Goal: Information Seeking & Learning: Find specific fact

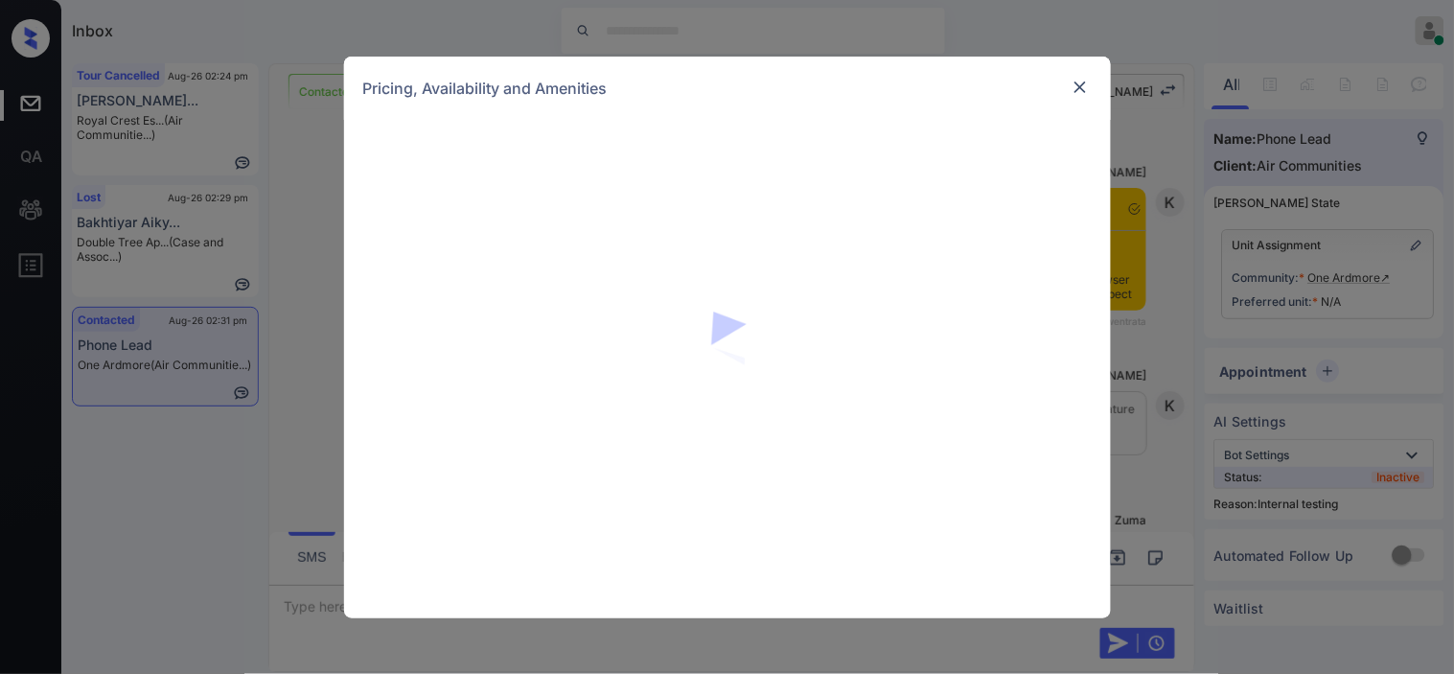
scroll to position [3775, 0]
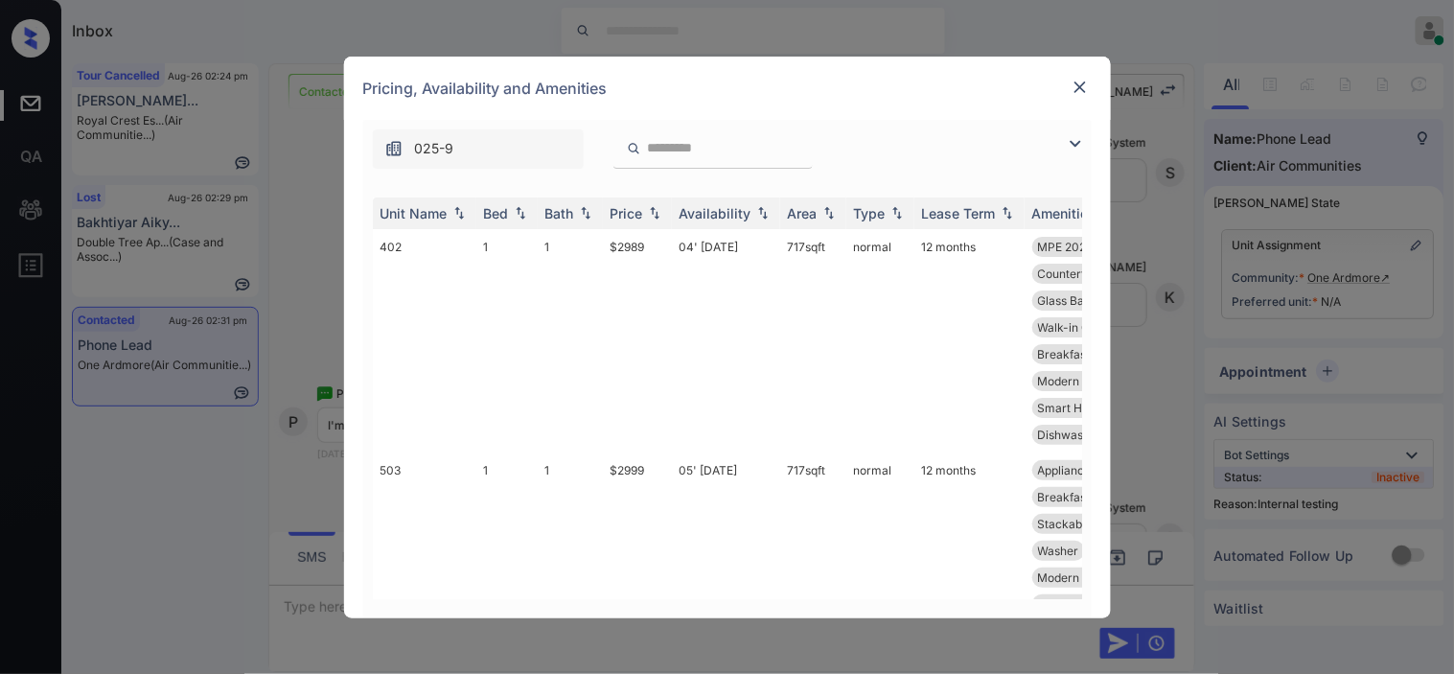
click at [1070, 151] on img at bounding box center [1075, 143] width 23 height 23
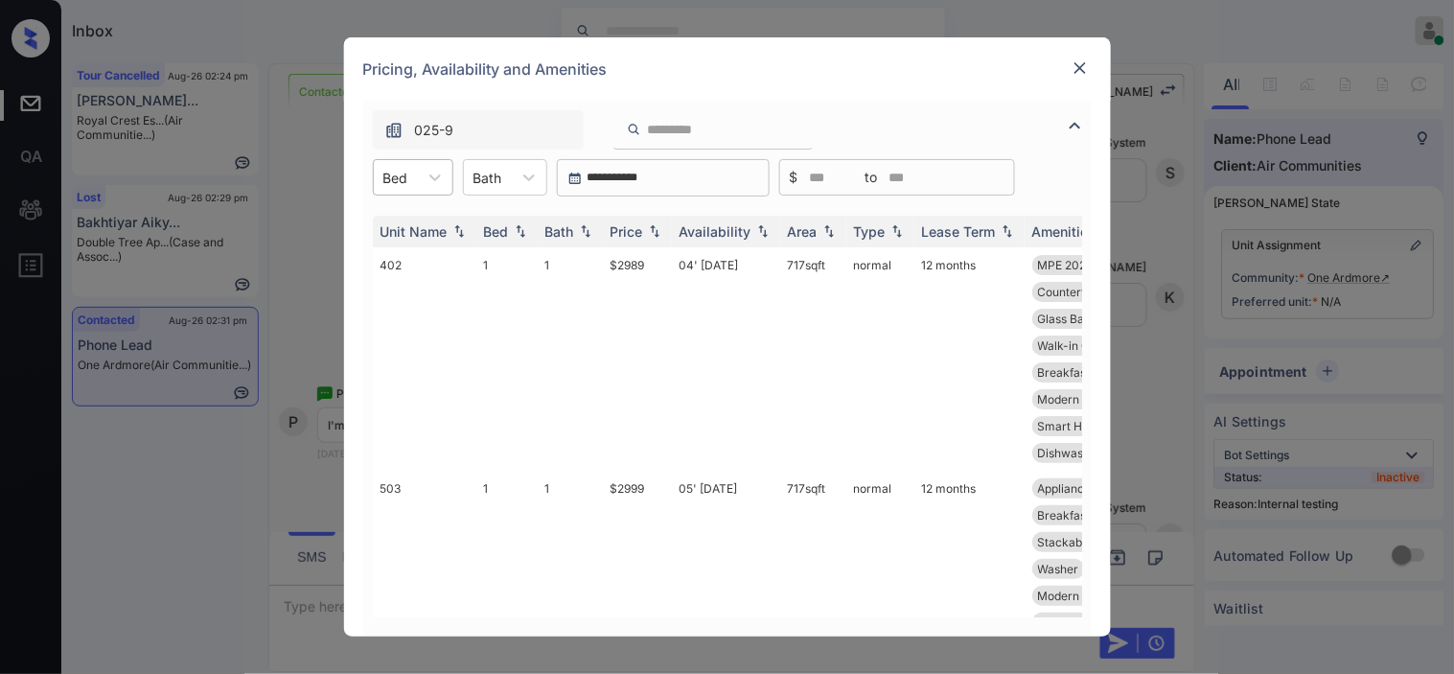
click at [407, 174] on div at bounding box center [396, 178] width 25 height 20
click at [425, 221] on div "1" at bounding box center [413, 224] width 81 height 35
click at [654, 228] on img at bounding box center [654, 231] width 19 height 13
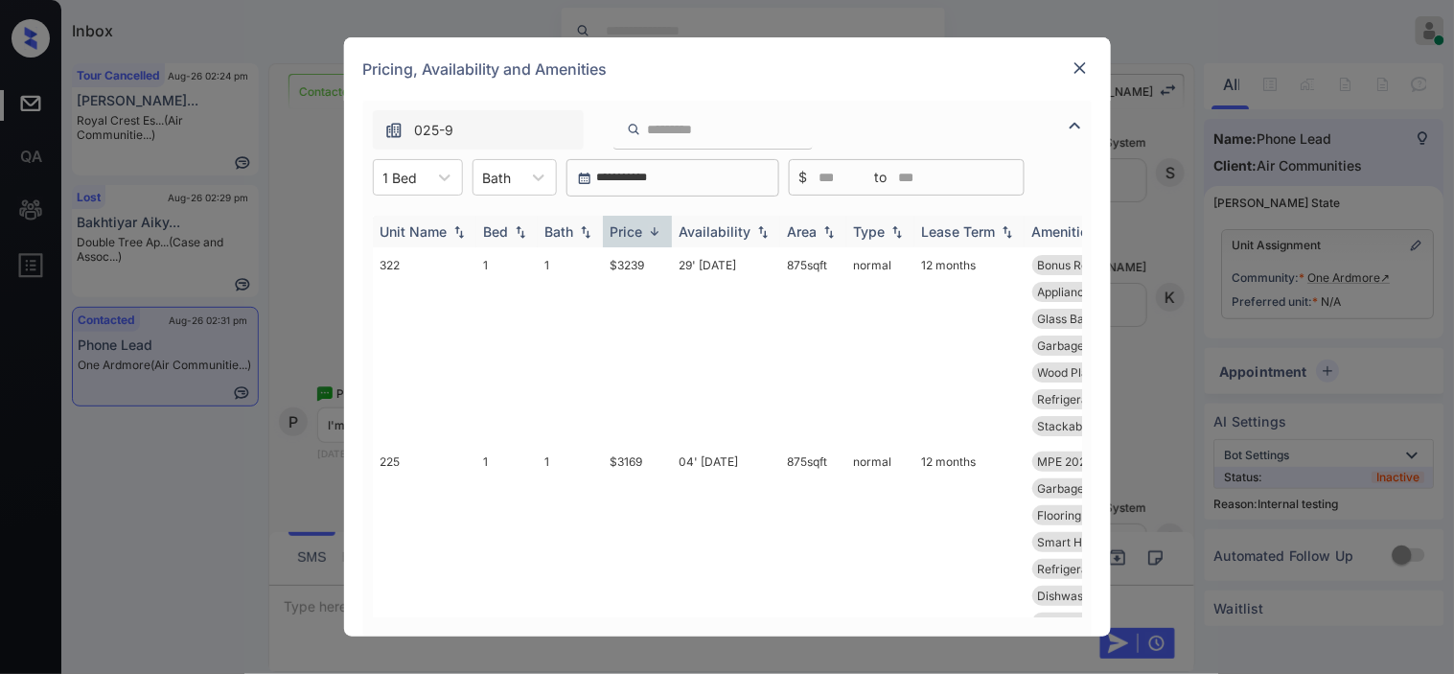
click at [654, 228] on img at bounding box center [654, 231] width 19 height 14
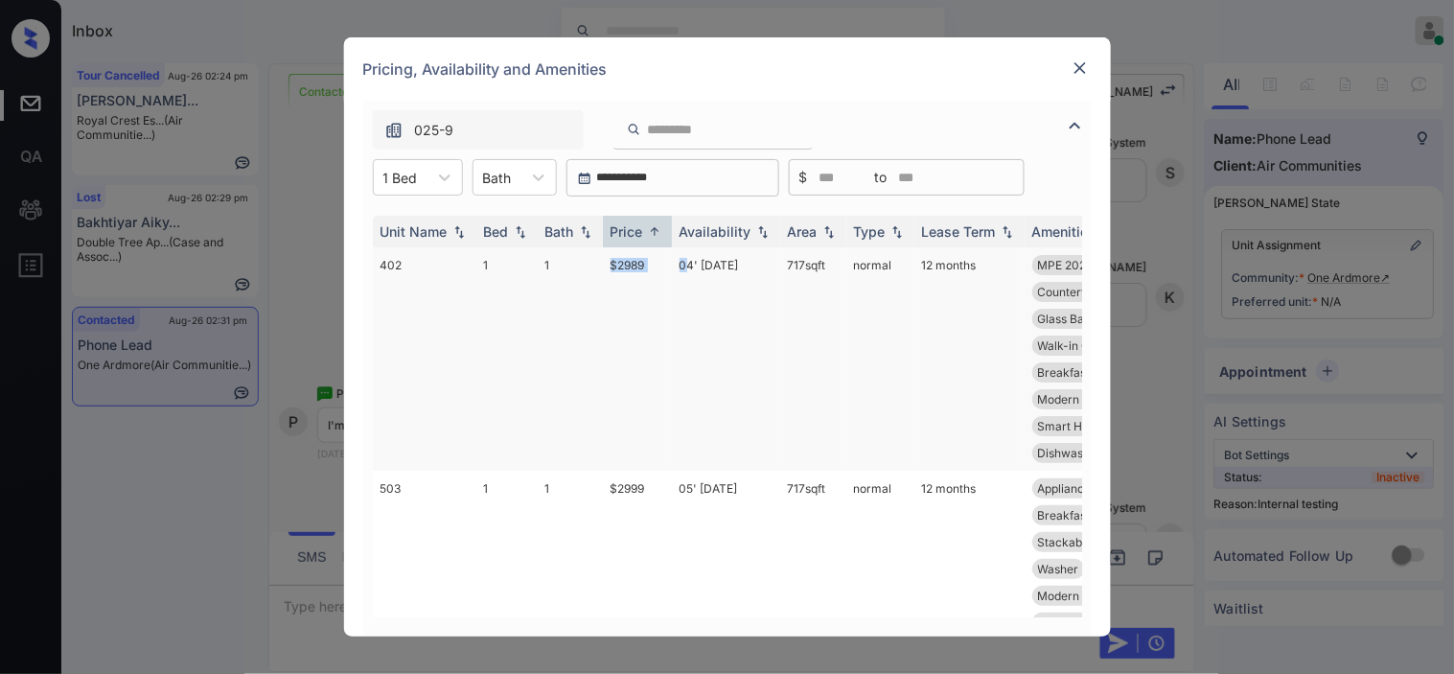
drag, startPoint x: 599, startPoint y: 262, endPoint x: 690, endPoint y: 262, distance: 91.1
click at [690, 262] on tr "402 1 1 $2989 04' Aug 25 717 sqft normal 12 months MPE 2023 Fitnes... Wood Plan…" at bounding box center [874, 358] width 1002 height 223
click at [615, 270] on td "$2989" at bounding box center [637, 358] width 69 height 223
click at [609, 264] on td "$2989" at bounding box center [637, 358] width 69 height 223
drag, startPoint x: 606, startPoint y: 265, endPoint x: 656, endPoint y: 265, distance: 49.9
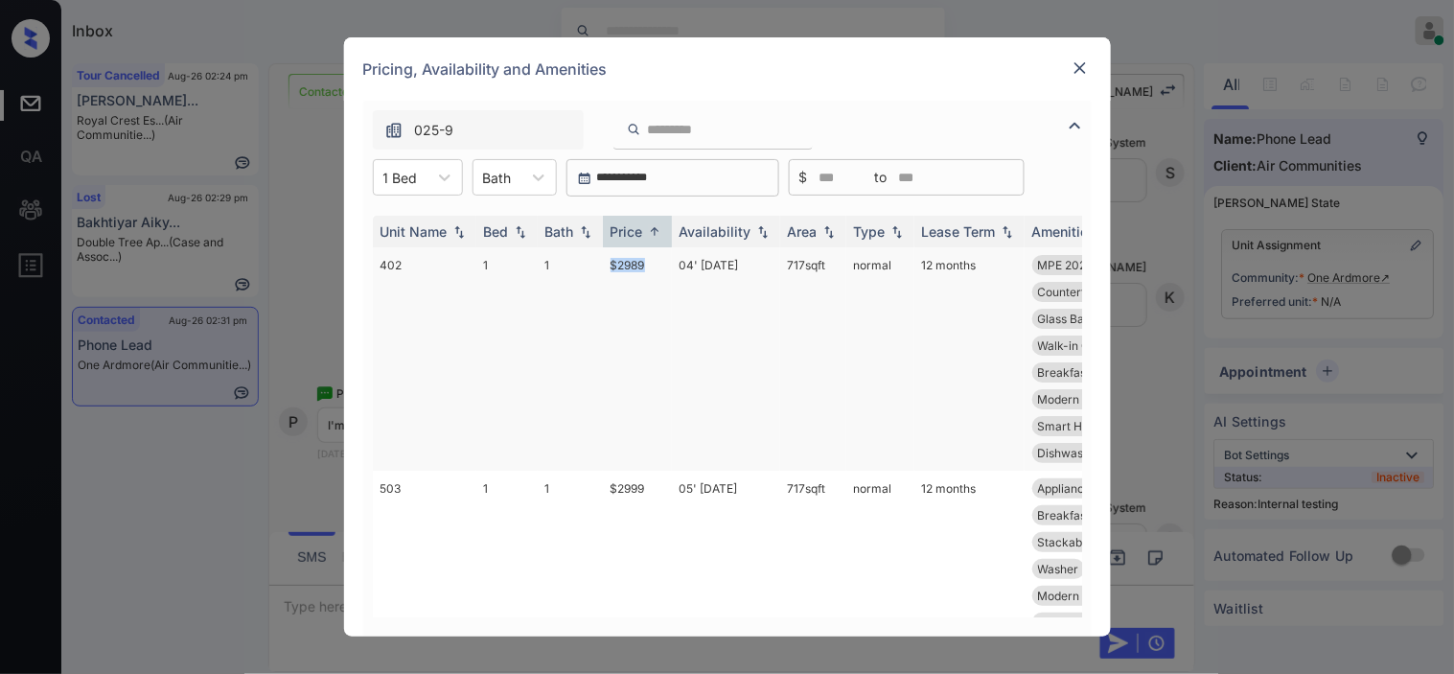
click at [656, 265] on td "$2989" at bounding box center [637, 358] width 69 height 223
copy td "$2989"
click at [644, 265] on td "$2989" at bounding box center [637, 358] width 69 height 223
drag, startPoint x: 644, startPoint y: 265, endPoint x: 918, endPoint y: 49, distance: 348.1
click at [644, 261] on td "$2989" at bounding box center [637, 358] width 69 height 223
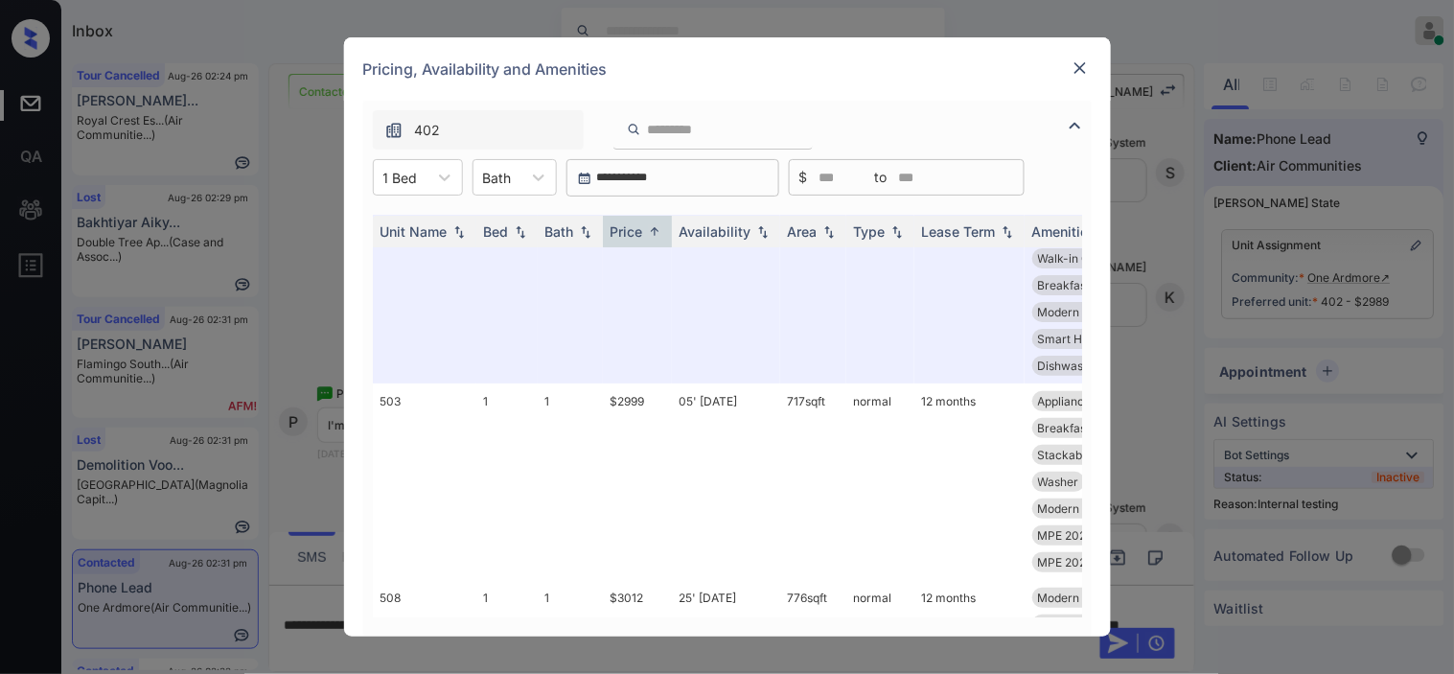
scroll to position [106, 0]
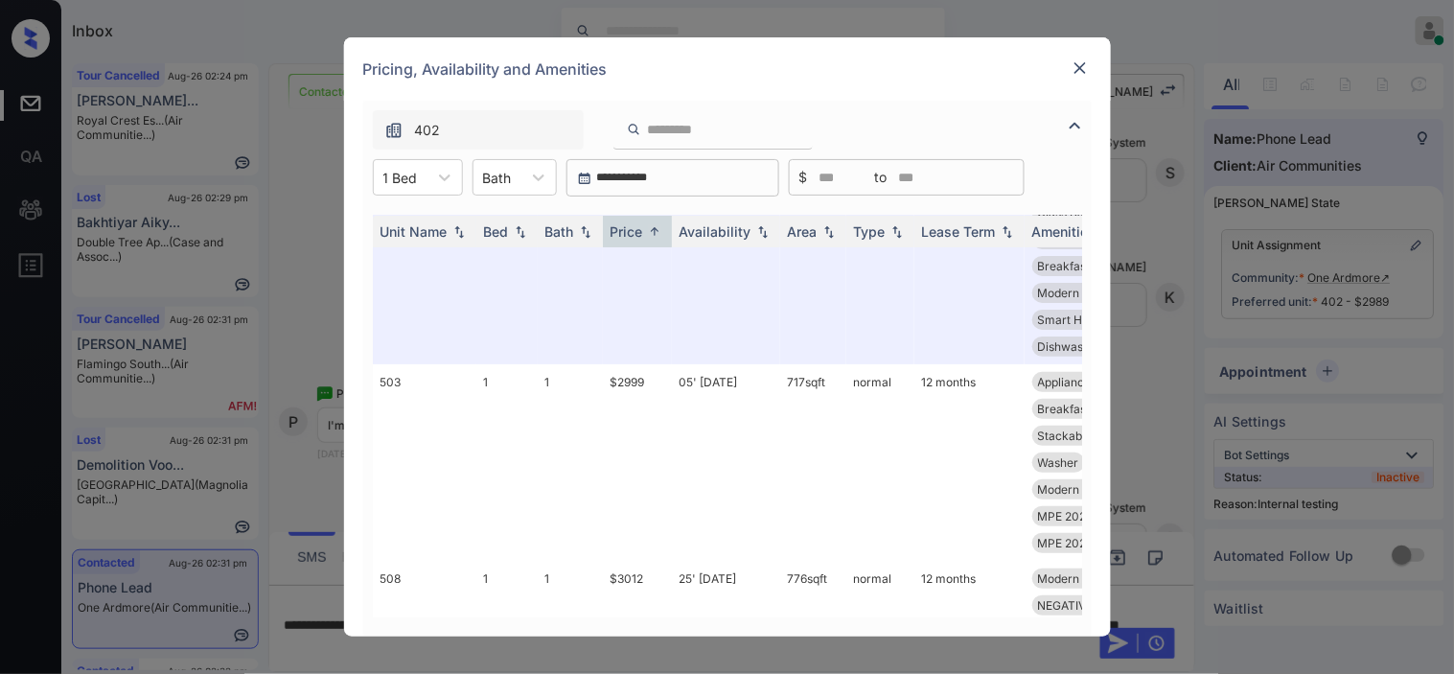
click at [1076, 72] on img at bounding box center [1080, 67] width 19 height 19
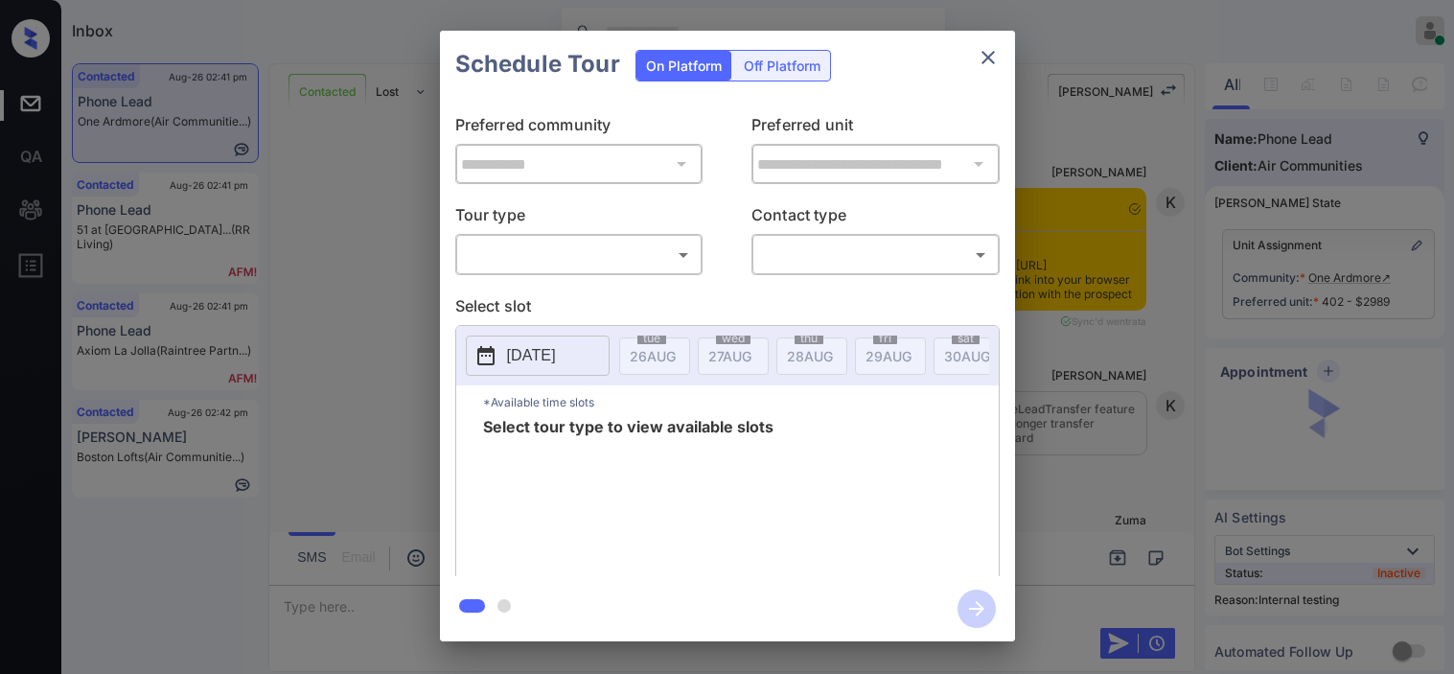
click at [629, 261] on body "Inbox Kristine Capara Online Set yourself offline Set yourself on break Profile…" at bounding box center [727, 337] width 1454 height 674
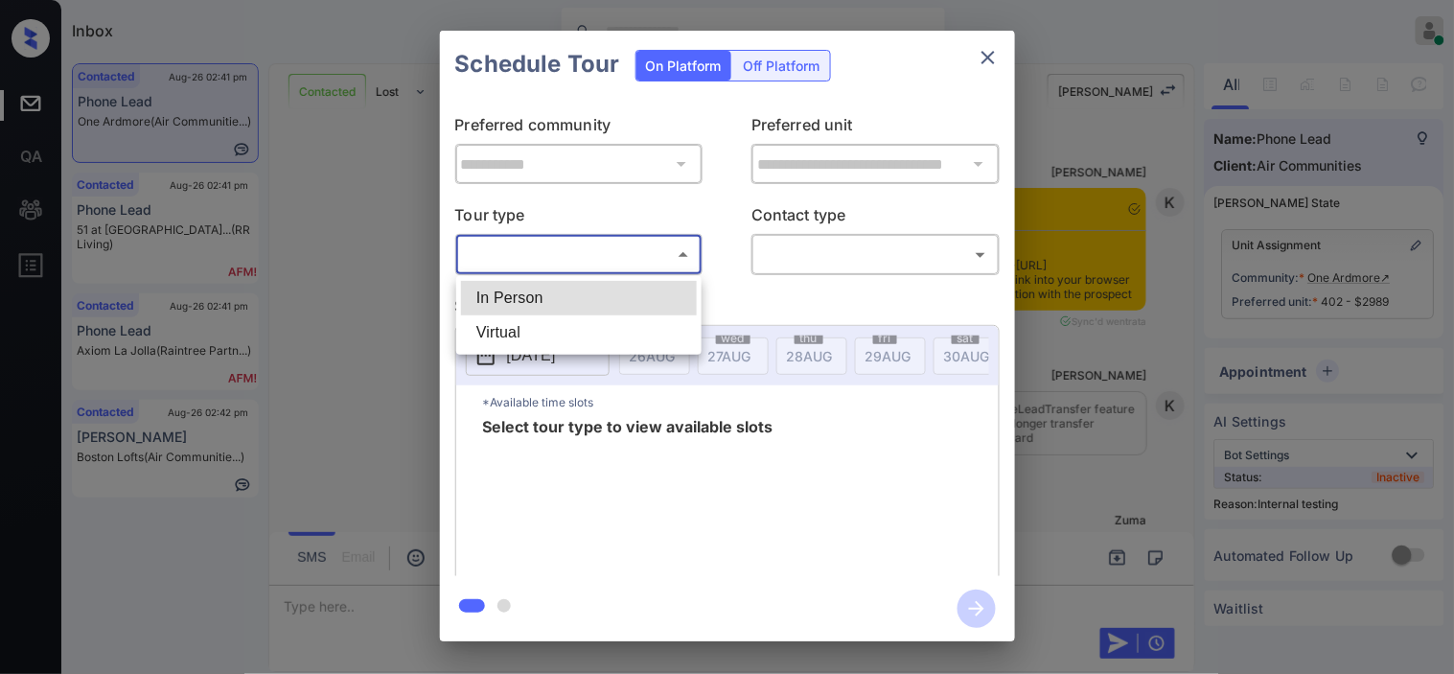
scroll to position [5962, 0]
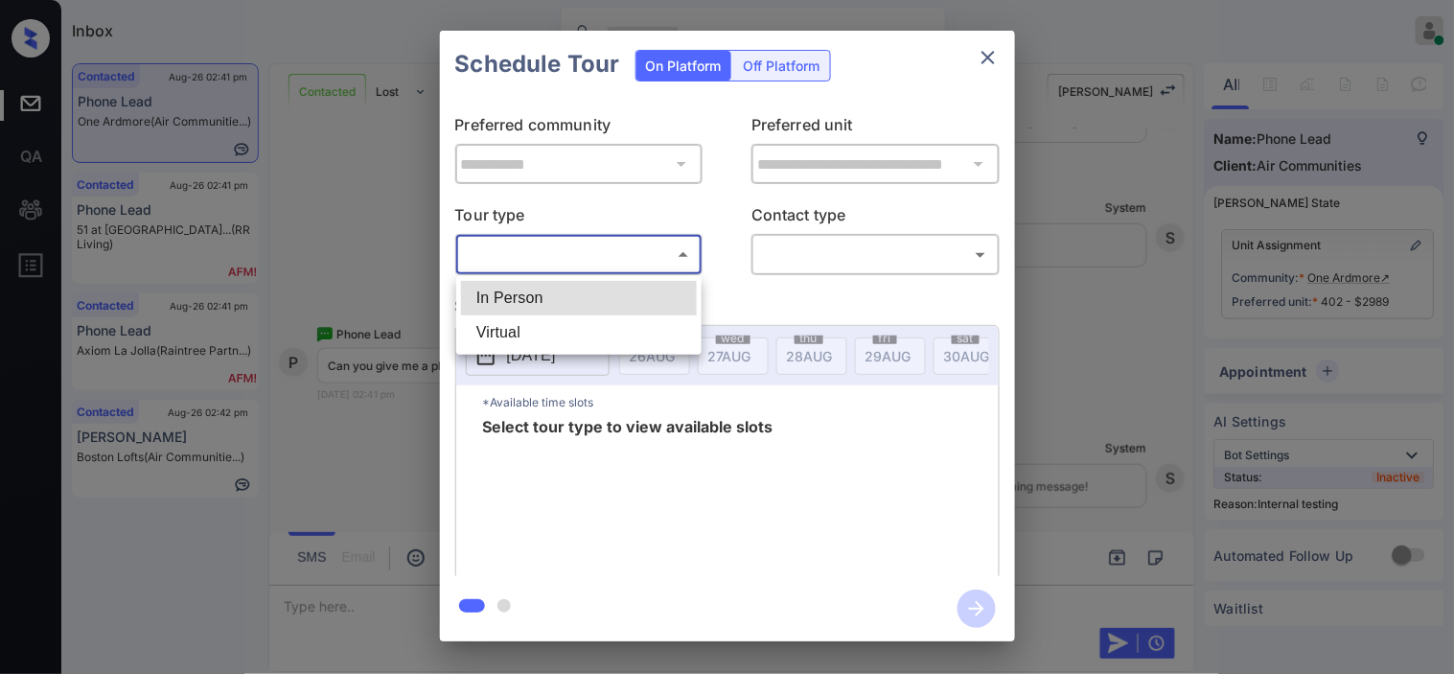
drag, startPoint x: 1120, startPoint y: 275, endPoint x: 1099, endPoint y: 250, distance: 32.7
click at [1122, 267] on div at bounding box center [727, 337] width 1454 height 674
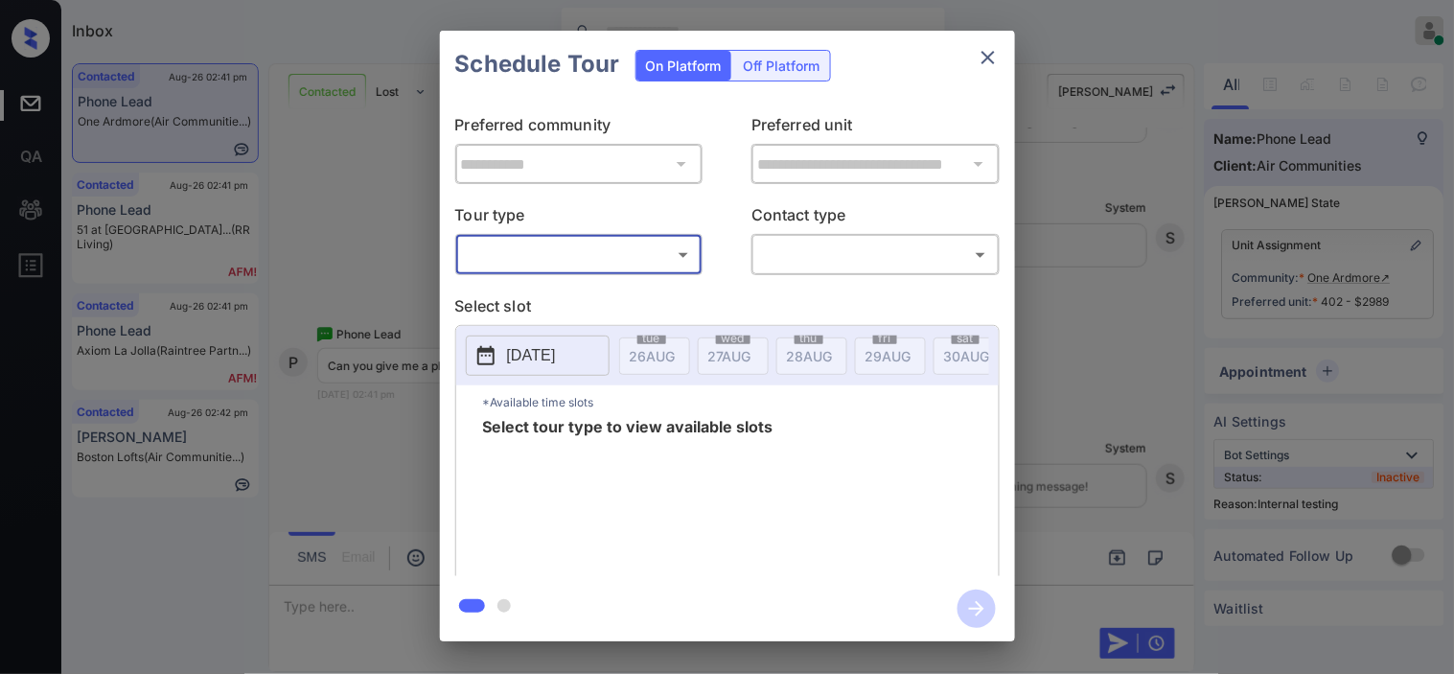
click at [1145, 348] on div "**********" at bounding box center [727, 336] width 1454 height 672
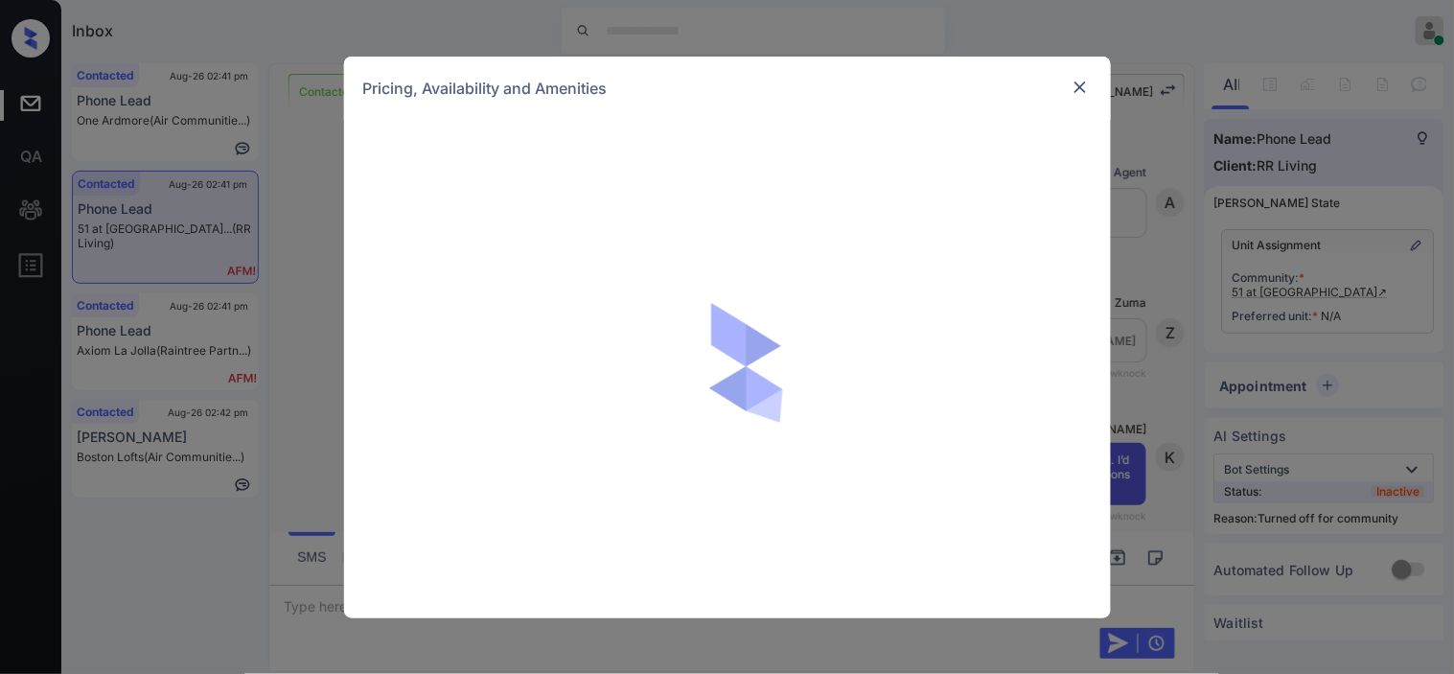
scroll to position [2590, 0]
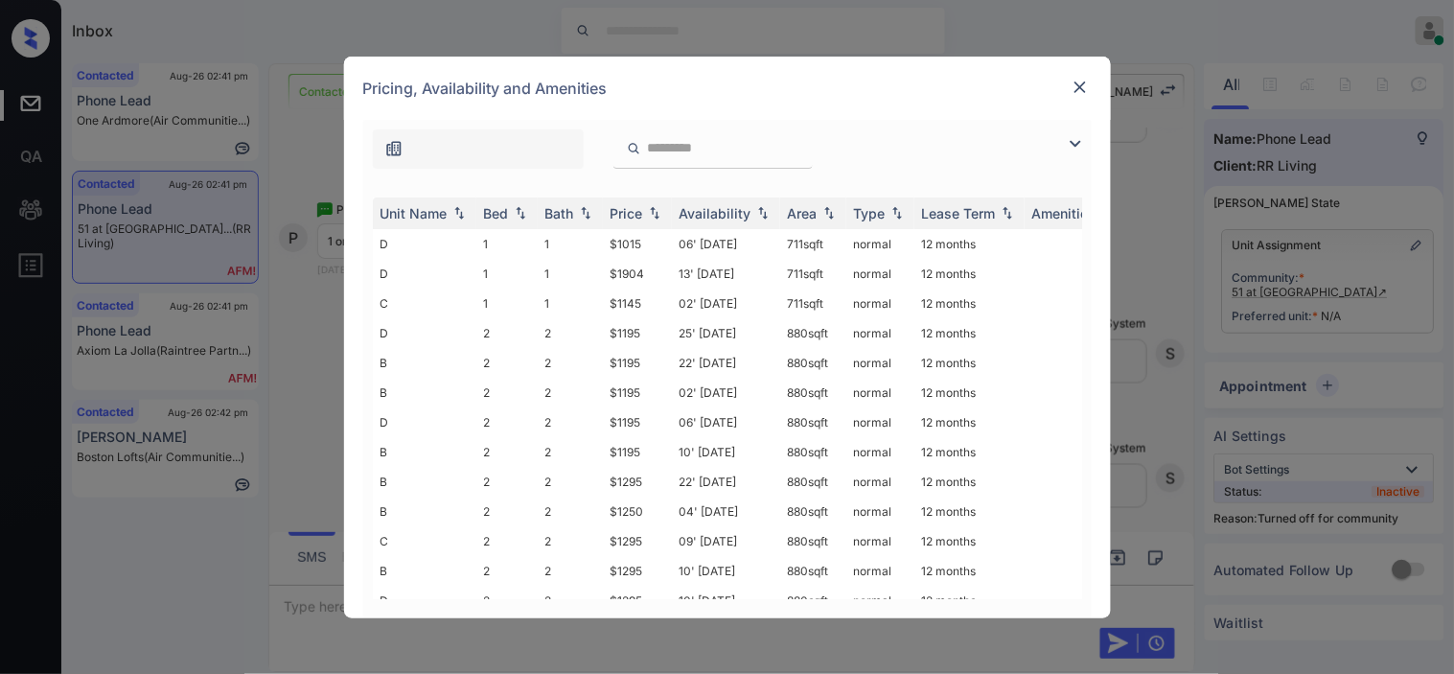
click at [1076, 130] on div at bounding box center [727, 144] width 729 height 49
click at [1061, 139] on div at bounding box center [727, 144] width 729 height 49
click at [1078, 141] on img at bounding box center [1075, 143] width 23 height 23
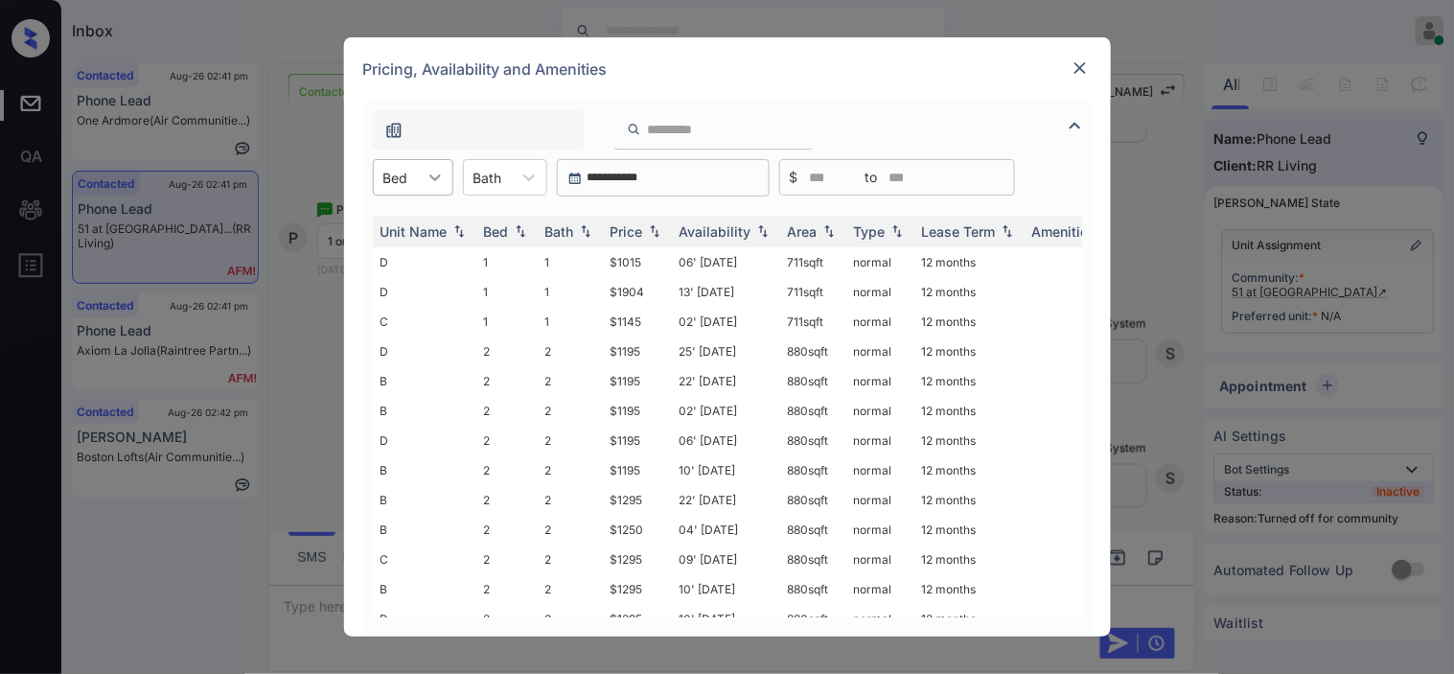
click at [432, 182] on icon at bounding box center [435, 177] width 19 height 19
click at [409, 254] on div "2" at bounding box center [413, 259] width 81 height 35
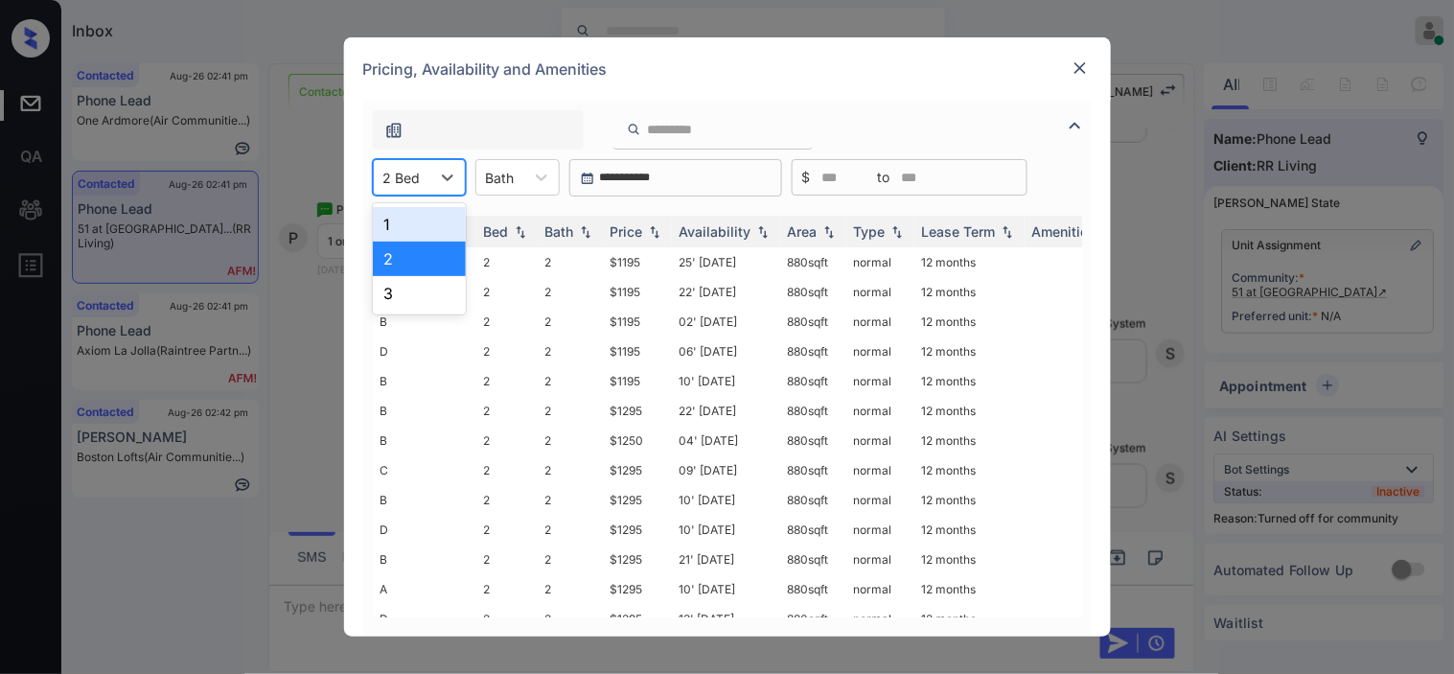
click at [418, 186] on div at bounding box center [402, 178] width 37 height 20
click at [406, 221] on div "1" at bounding box center [419, 224] width 93 height 35
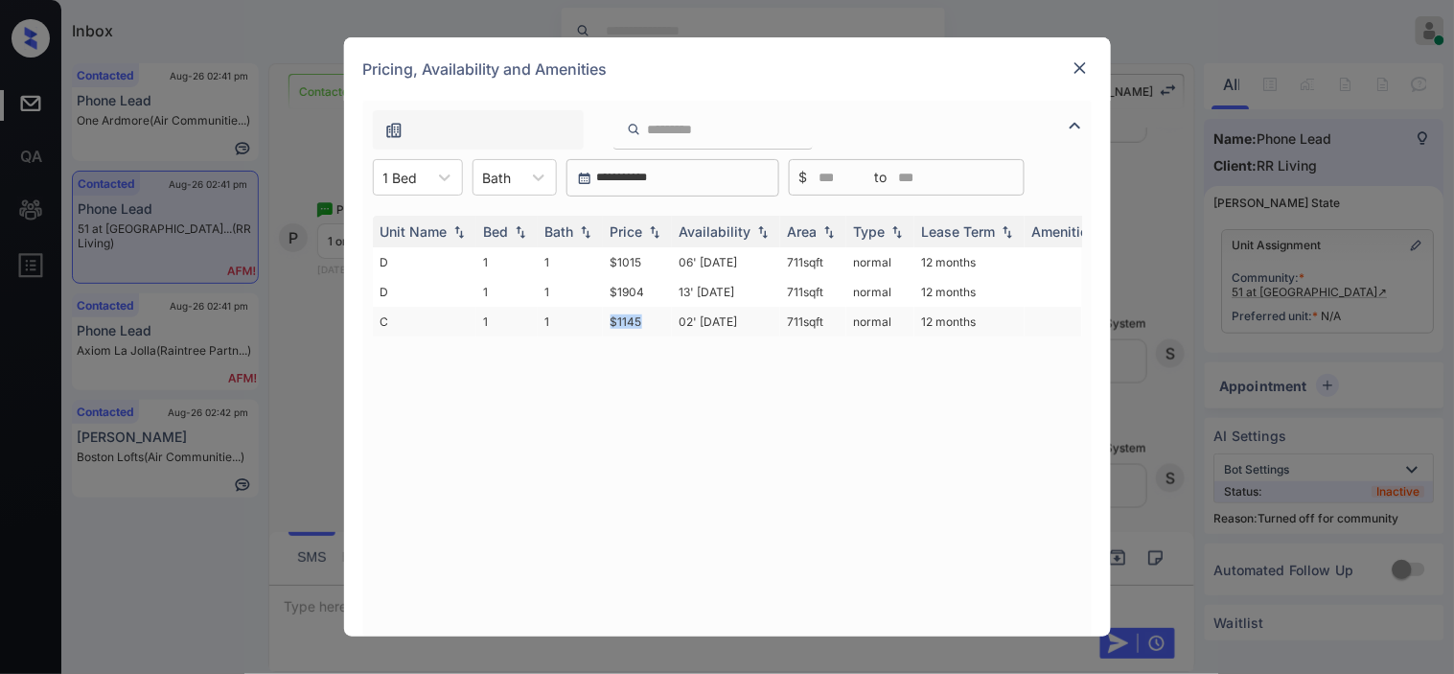
drag, startPoint x: 599, startPoint y: 323, endPoint x: 652, endPoint y: 323, distance: 52.7
click at [652, 323] on tr "C 1 1 $1145 02' [DATE] 711 sqft normal 12 months" at bounding box center [874, 322] width 1002 height 30
copy tr "$1145"
click at [395, 177] on div at bounding box center [401, 178] width 35 height 20
click at [401, 257] on div "2" at bounding box center [418, 259] width 90 height 35
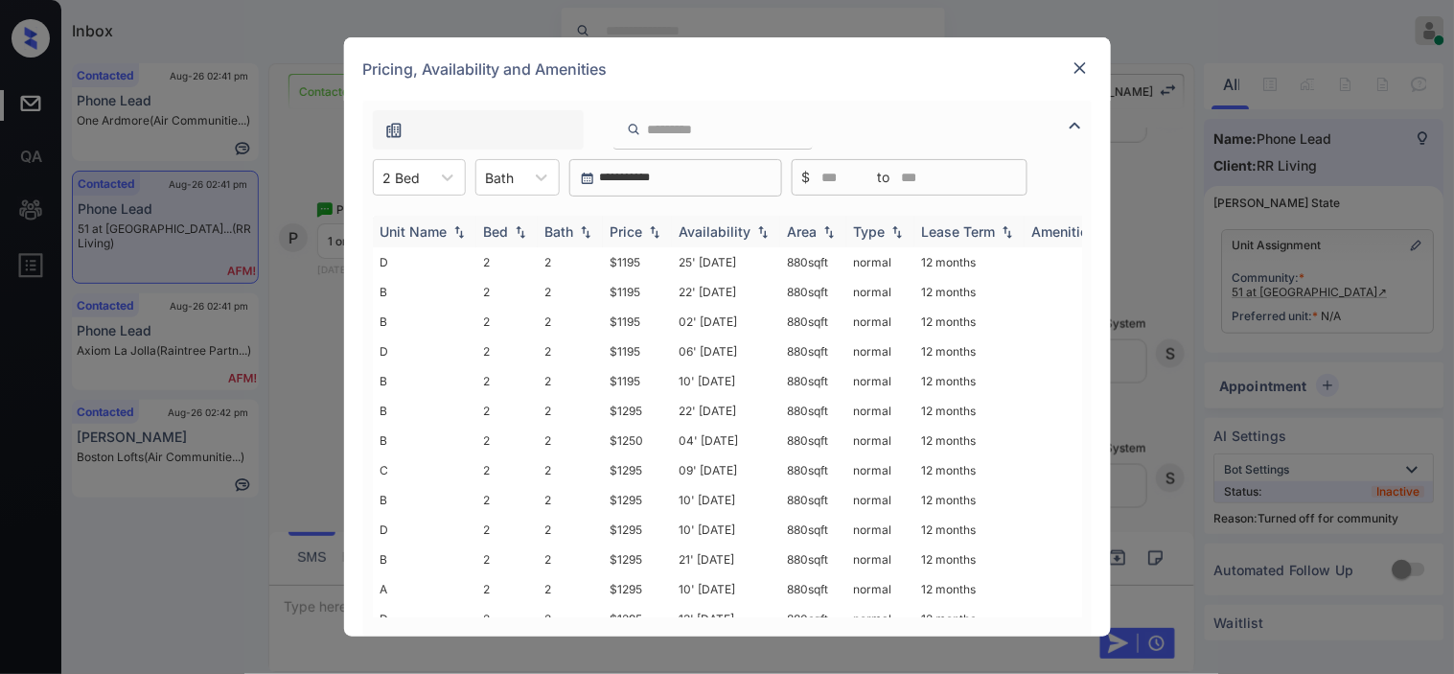
click at [643, 228] on div "Price" at bounding box center [627, 231] width 33 height 16
drag, startPoint x: 602, startPoint y: 261, endPoint x: 652, endPoint y: 260, distance: 49.9
click at [652, 260] on td "$1195" at bounding box center [637, 262] width 69 height 30
copy td "$1195"
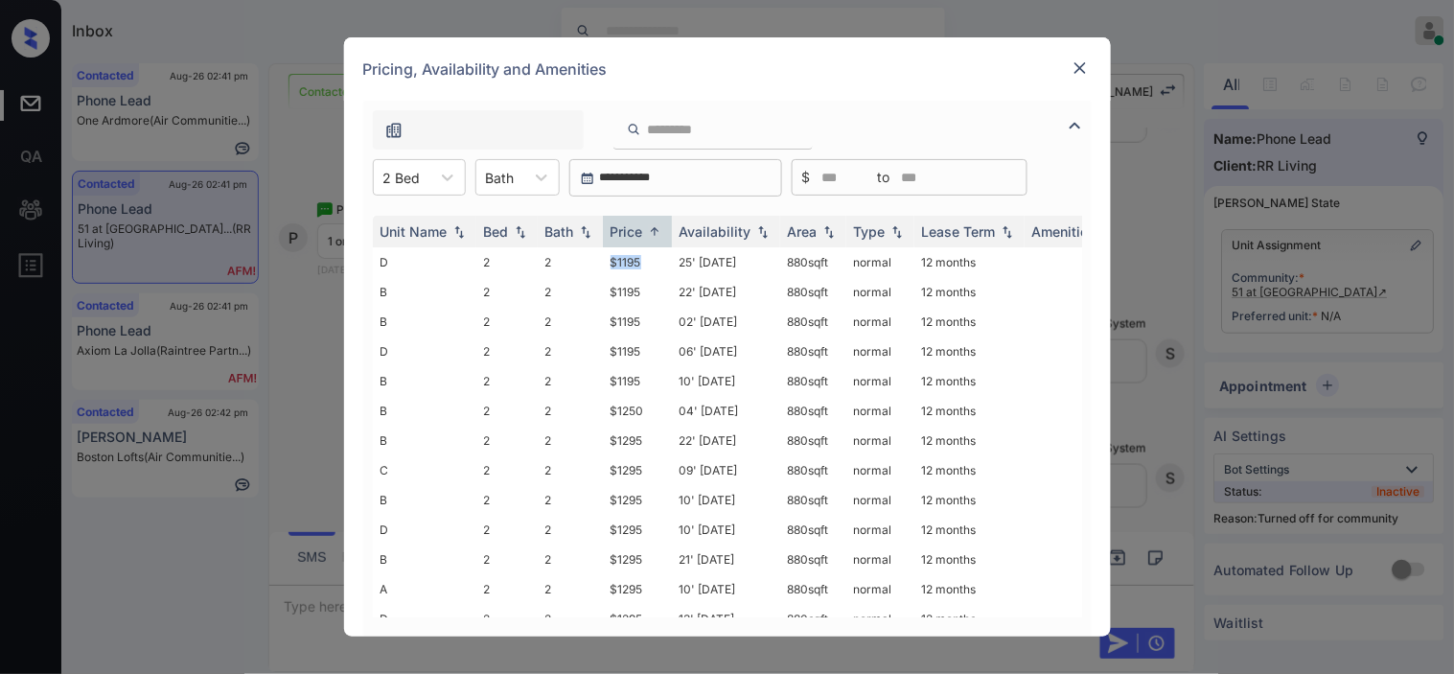
click at [301, 349] on div "**********" at bounding box center [727, 337] width 1454 height 674
click at [1083, 71] on img at bounding box center [1080, 67] width 19 height 19
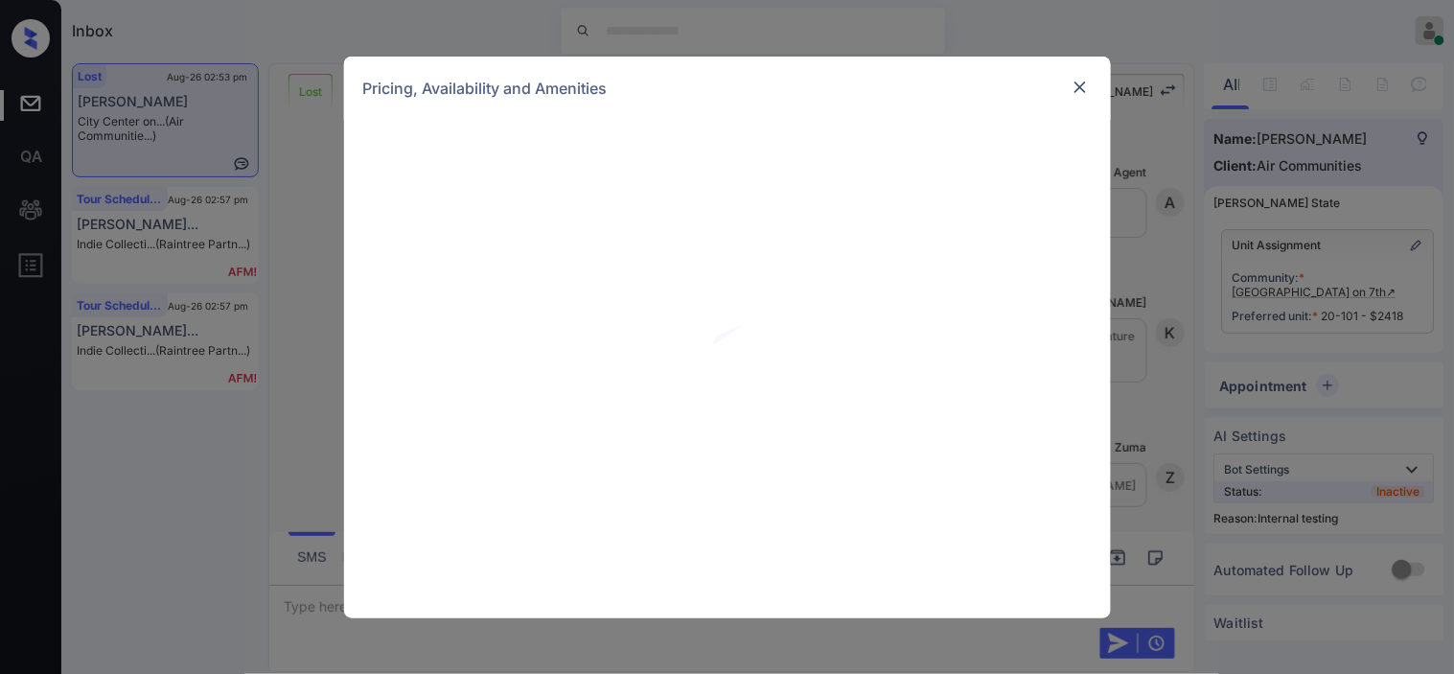
scroll to position [11842, 0]
click at [1086, 91] on img at bounding box center [1080, 87] width 19 height 19
